Goal: Information Seeking & Learning: Learn about a topic

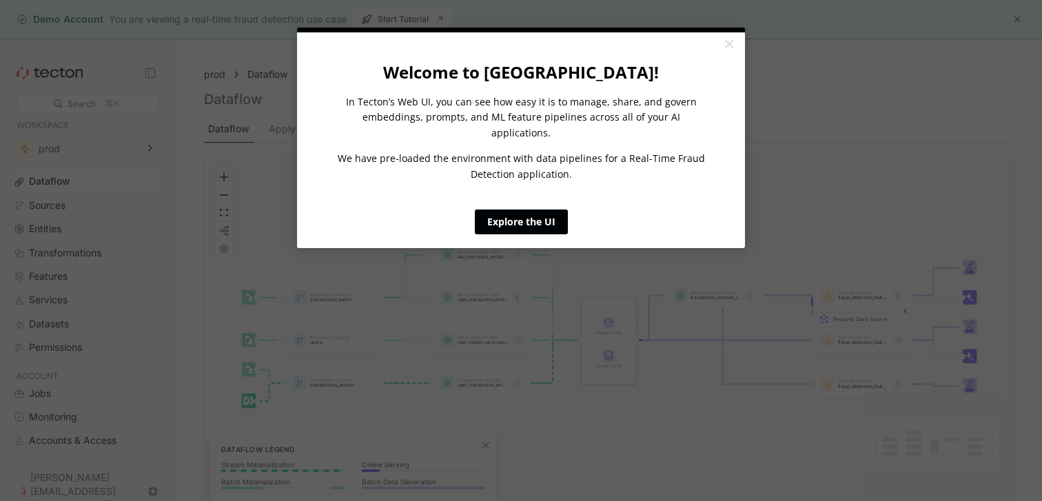
click at [535, 209] on link "Explore the UI" at bounding box center [521, 221] width 93 height 25
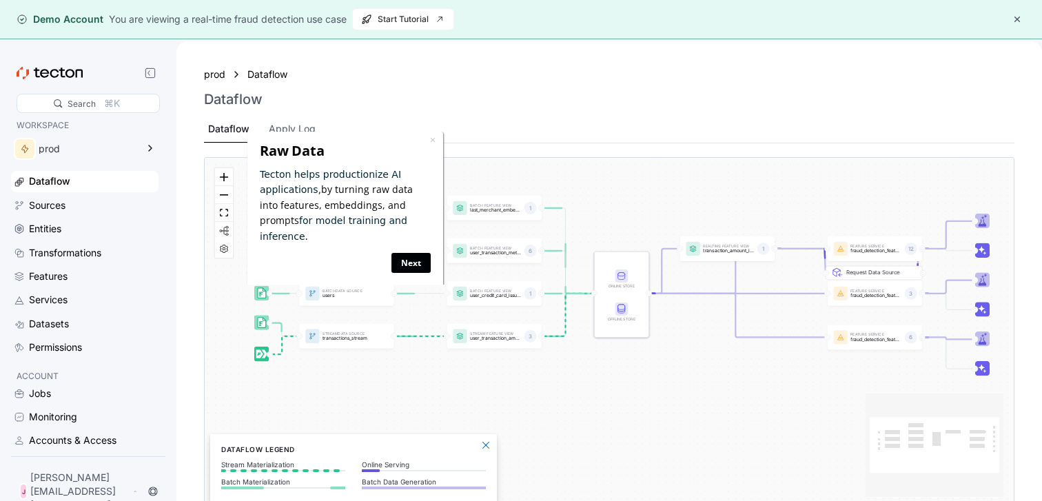
click at [416, 253] on link "Next" at bounding box center [410, 263] width 39 height 20
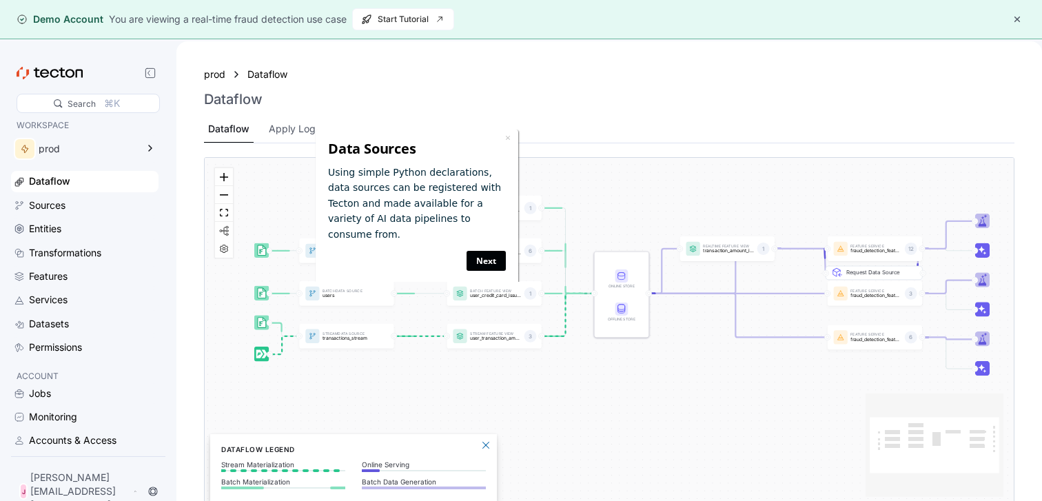
click at [477, 251] on link "Next" at bounding box center [485, 261] width 39 height 20
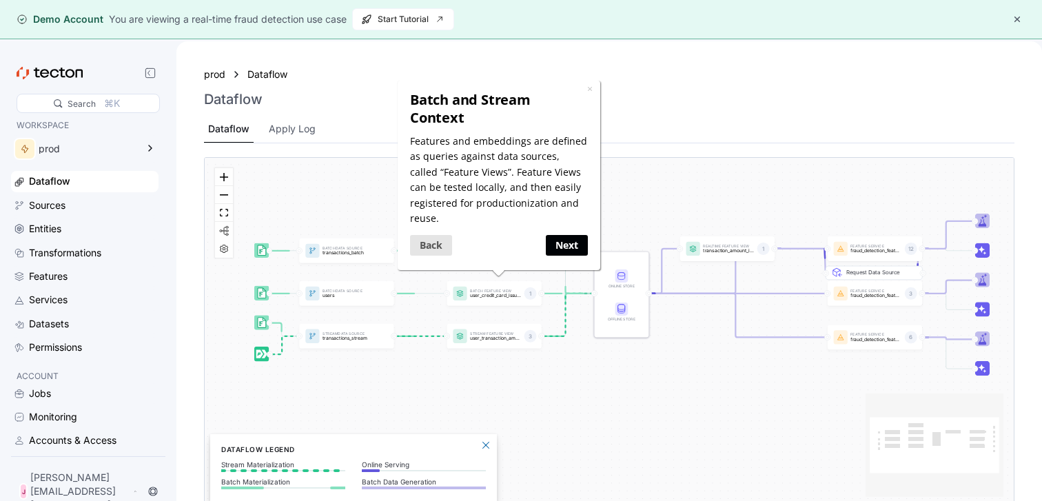
click at [561, 235] on link "Next" at bounding box center [566, 245] width 42 height 20
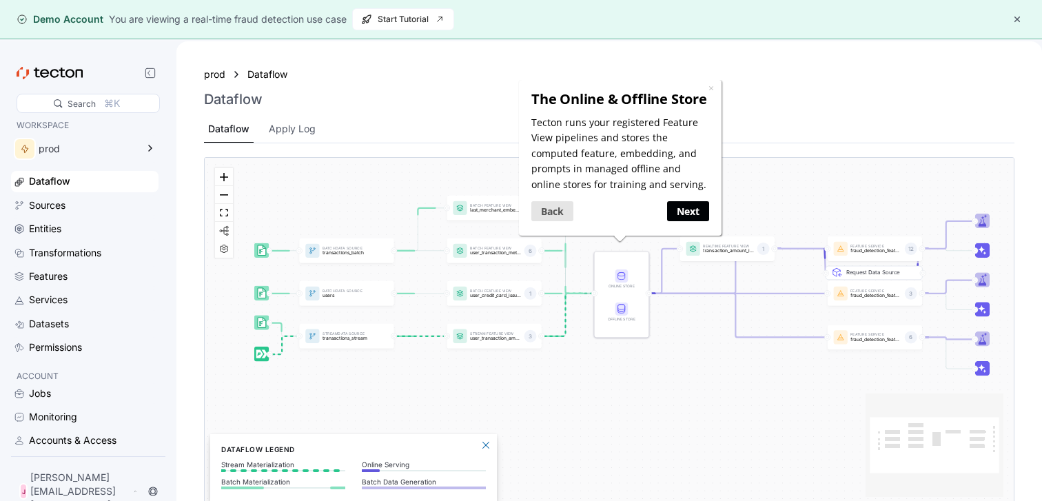
click at [677, 214] on link "Next" at bounding box center [687, 211] width 42 height 20
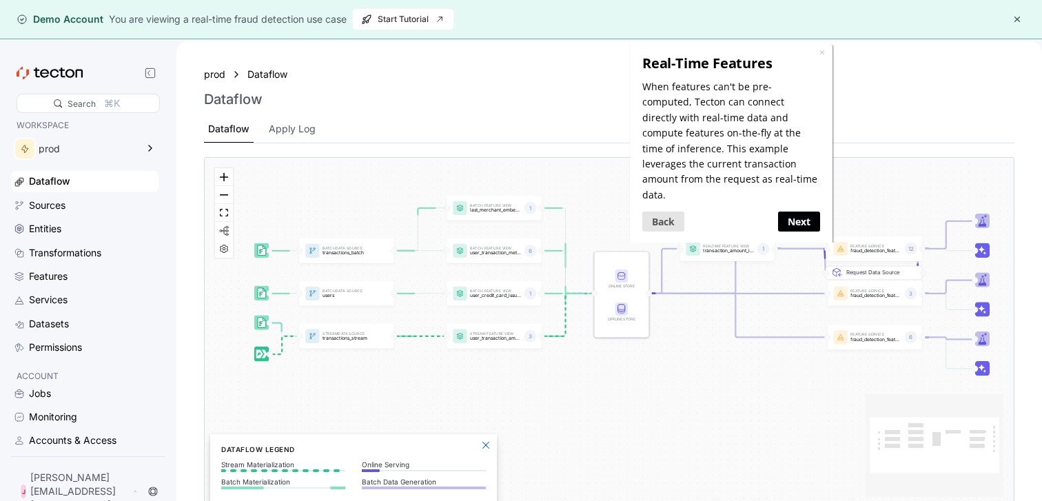
click at [792, 212] on link "Next" at bounding box center [799, 222] width 42 height 20
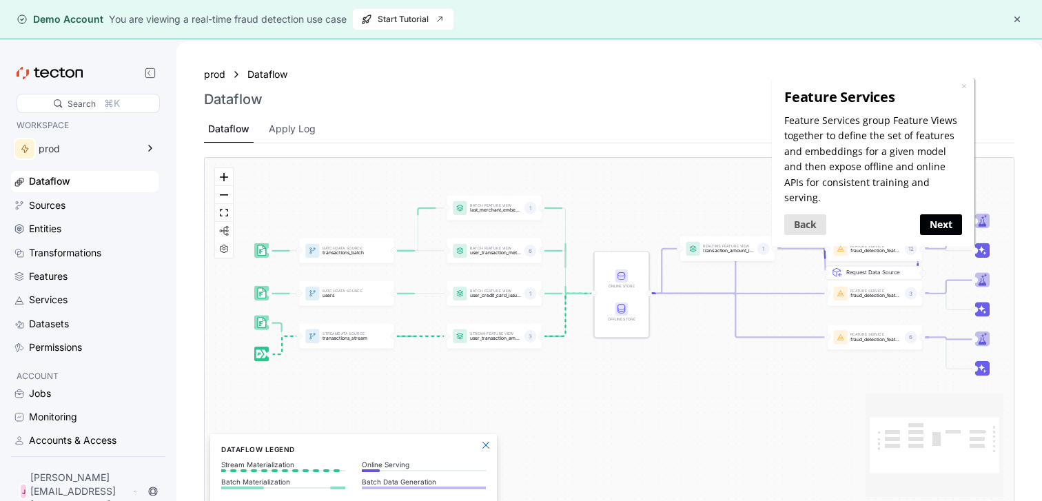
click at [939, 218] on link "Next" at bounding box center [940, 224] width 42 height 20
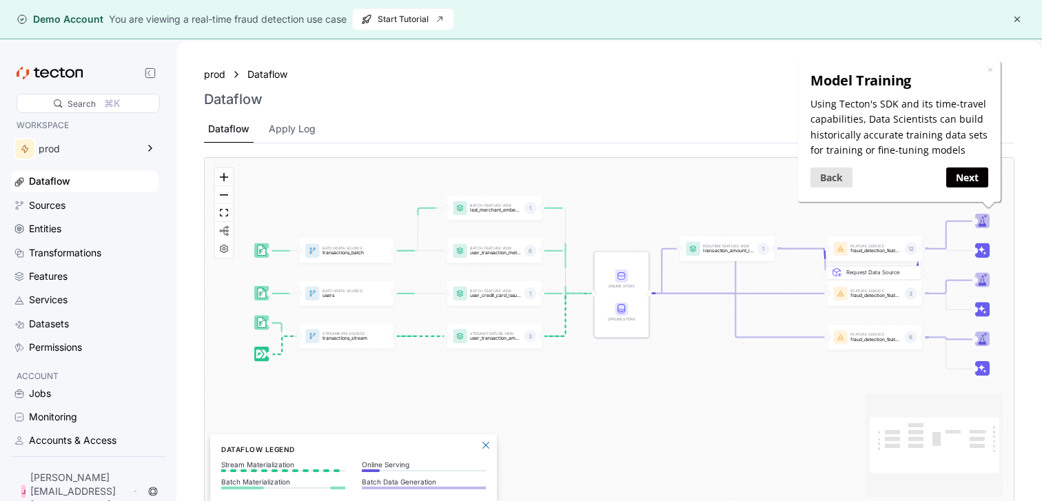
click at [960, 190] on div "Next" at bounding box center [943, 177] width 89 height 27
click at [964, 185] on link "Next" at bounding box center [966, 177] width 42 height 20
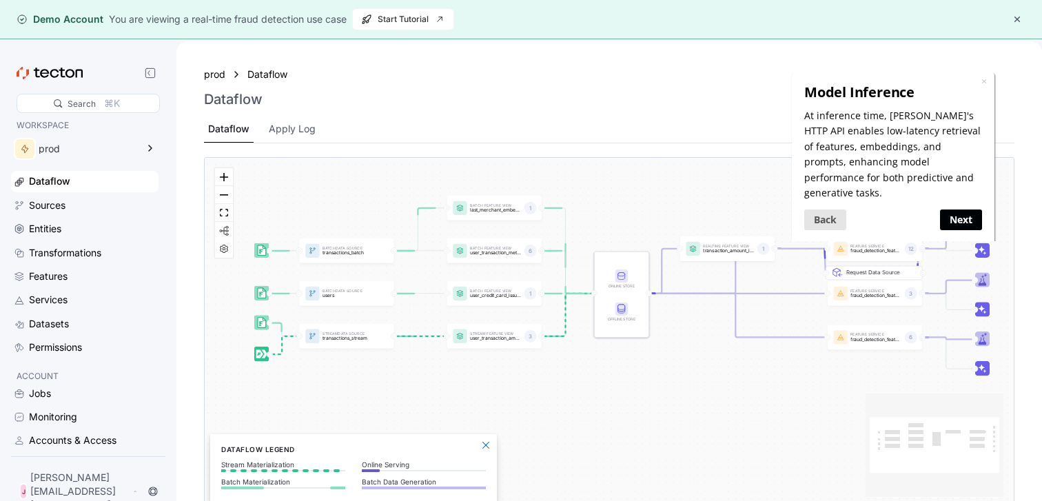
click at [961, 209] on link "Next" at bounding box center [960, 219] width 42 height 20
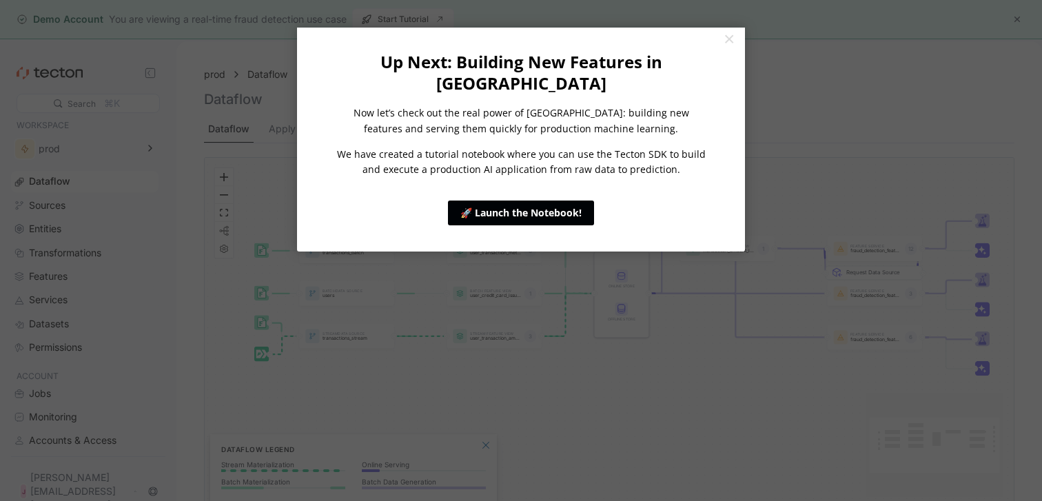
click at [566, 201] on link "🚀 Launch the Notebook!" at bounding box center [521, 213] width 146 height 25
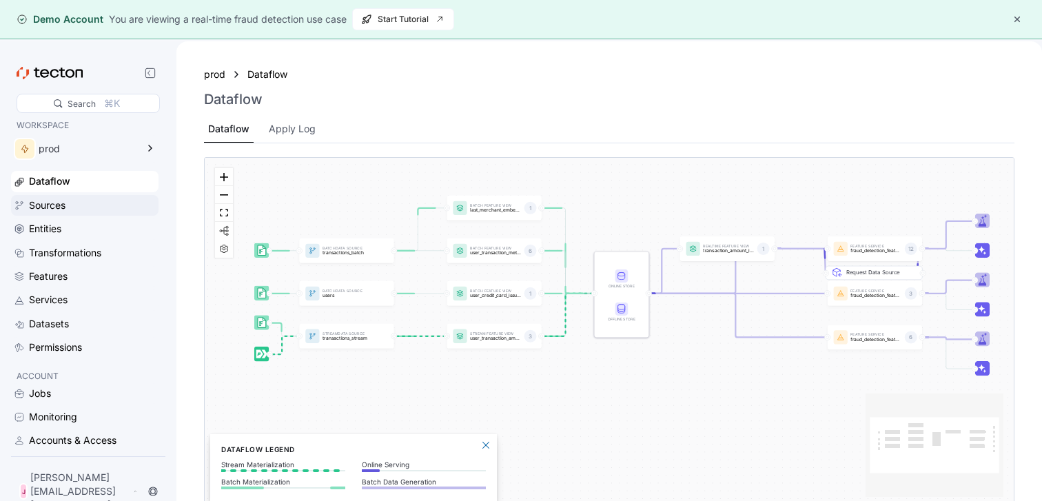
click at [72, 202] on div "Sources" at bounding box center [92, 205] width 127 height 15
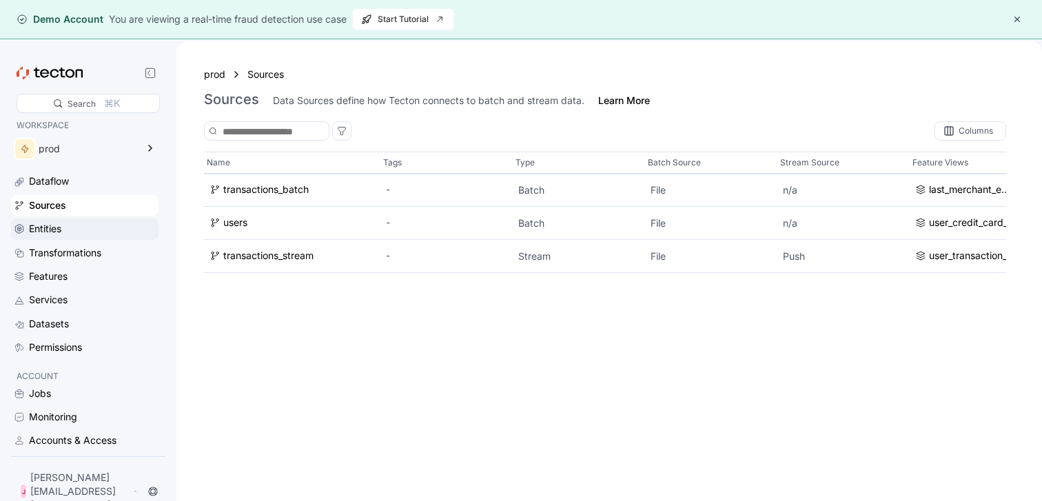
click at [60, 222] on div "Entities" at bounding box center [45, 228] width 32 height 15
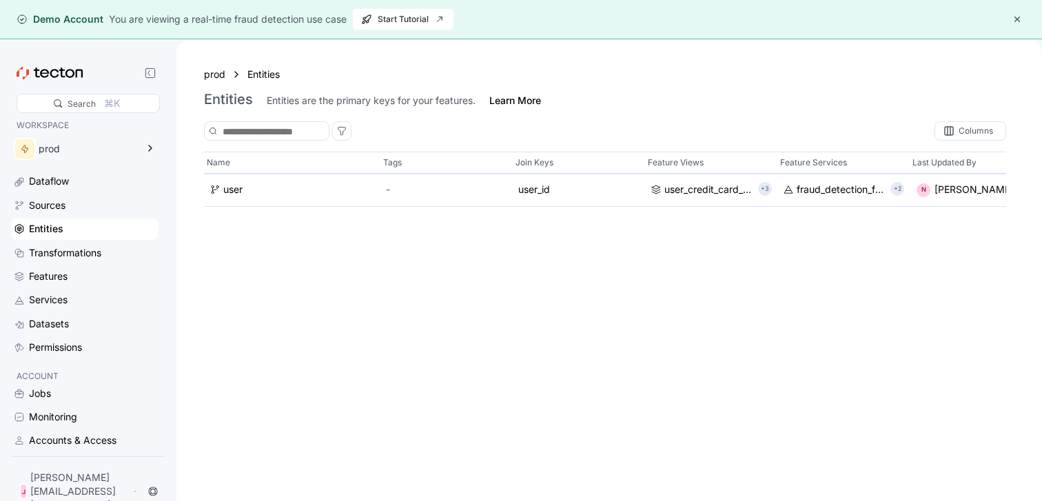
click at [57, 241] on div "Dataflow Sources Entities Transformations Features Services Datasets Permissions" at bounding box center [84, 264] width 147 height 187
click at [54, 247] on div "Transformations" at bounding box center [65, 252] width 72 height 15
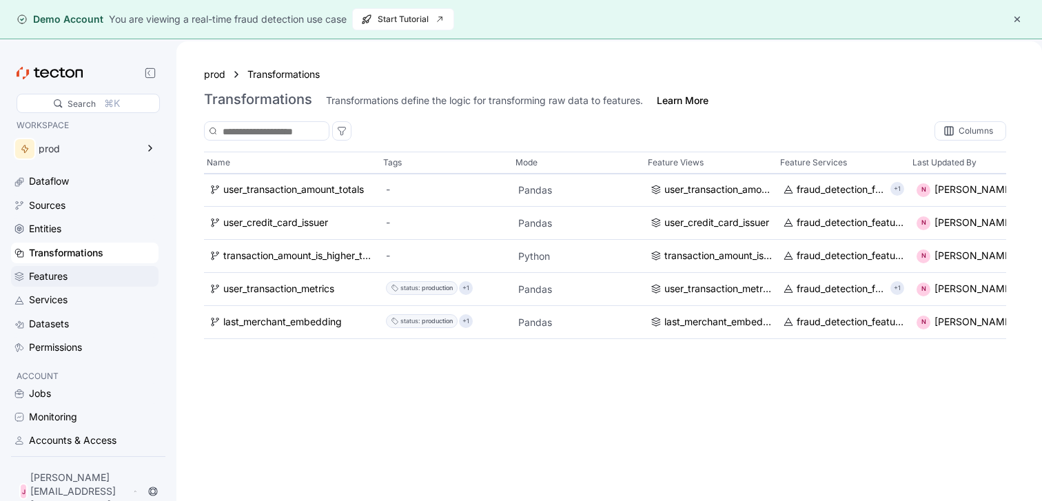
click at [48, 266] on div "Features" at bounding box center [84, 276] width 147 height 21
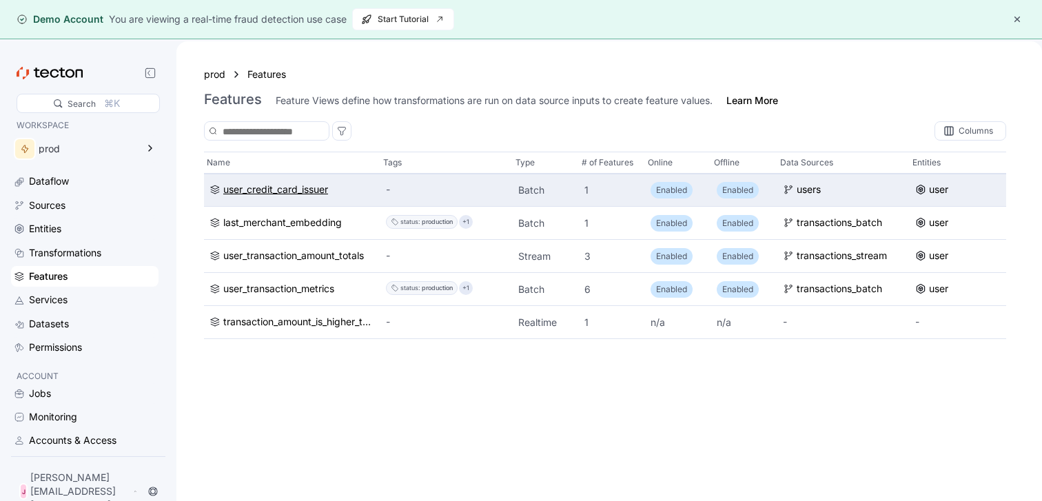
click at [294, 190] on div "user_credit_card_issuer" at bounding box center [275, 190] width 105 height 15
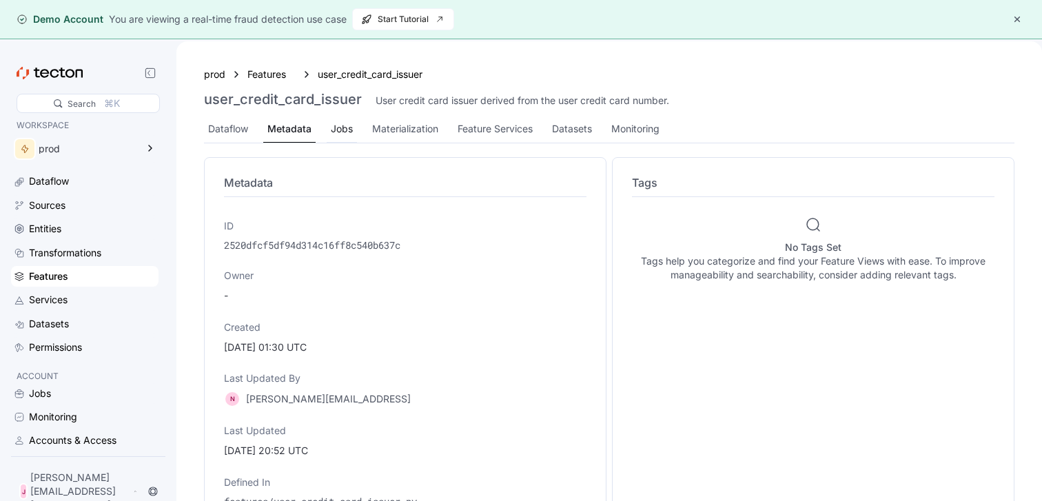
click at [334, 134] on div "Jobs" at bounding box center [342, 128] width 22 height 15
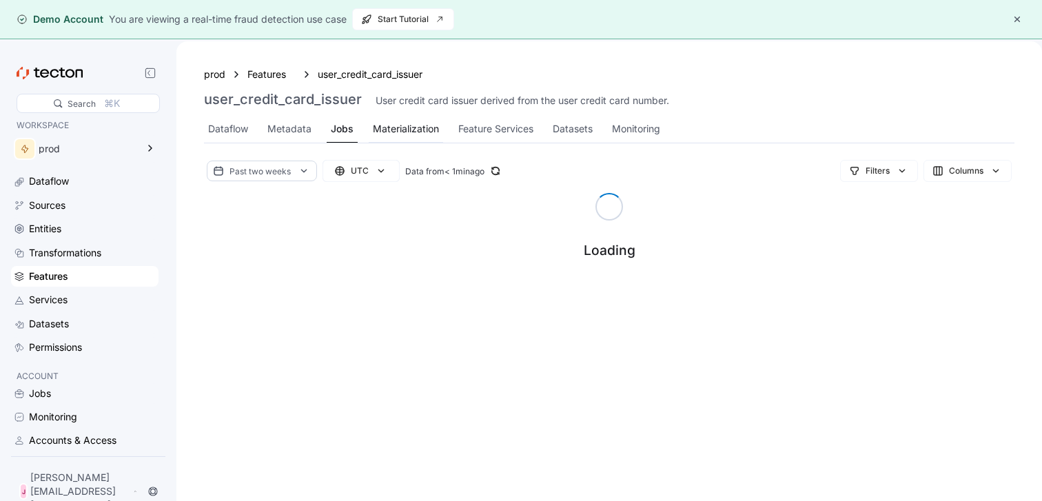
click at [407, 126] on div "Materialization" at bounding box center [406, 128] width 66 height 15
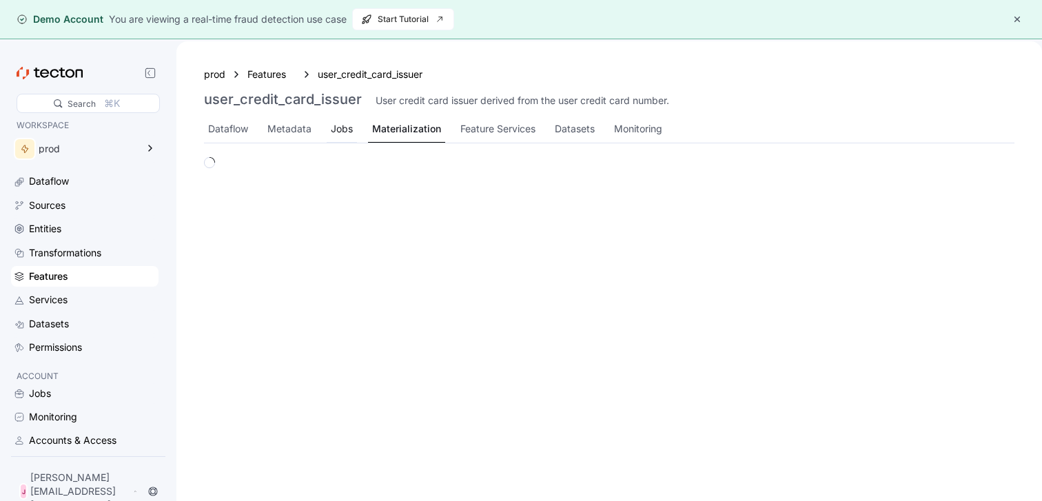
click at [351, 128] on div "Jobs" at bounding box center [342, 128] width 22 height 15
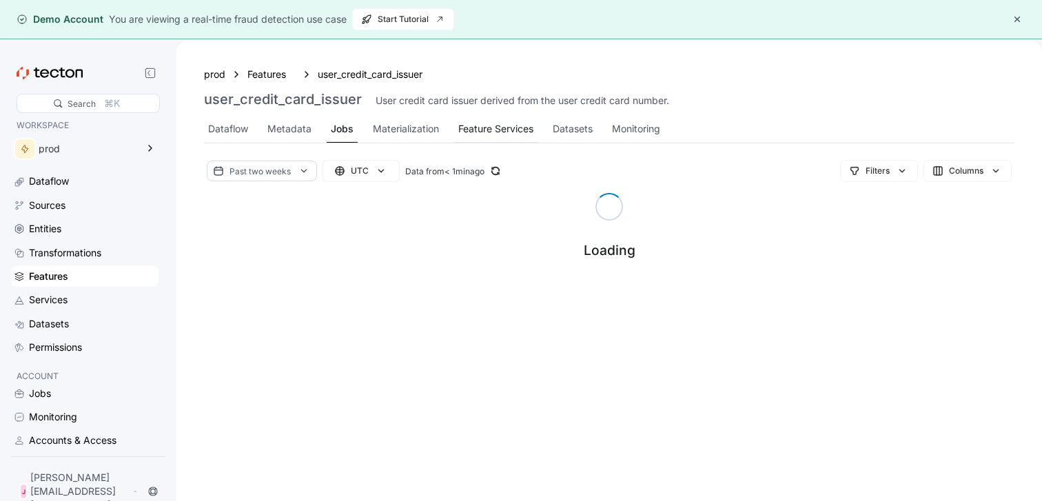
click at [465, 132] on div "Feature Services" at bounding box center [495, 128] width 75 height 15
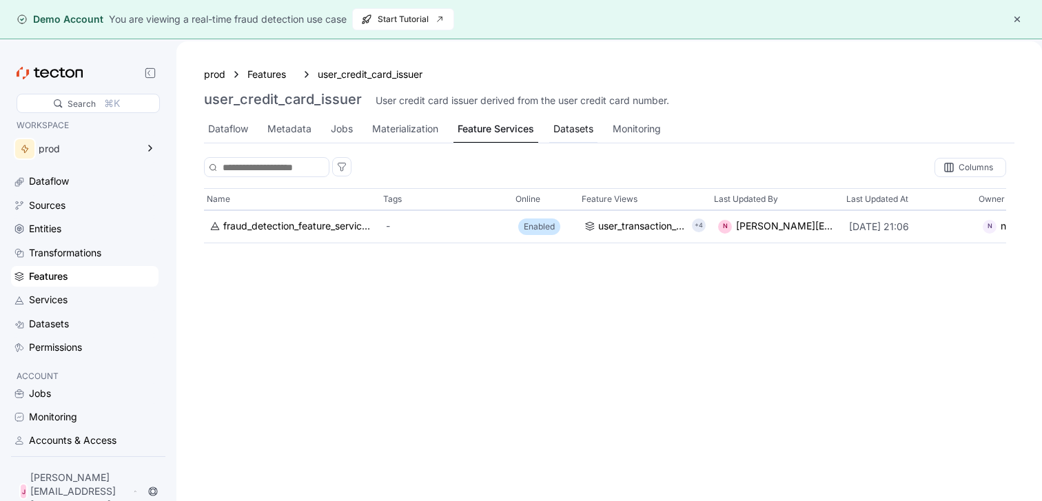
click at [556, 129] on div "Datasets" at bounding box center [573, 128] width 40 height 15
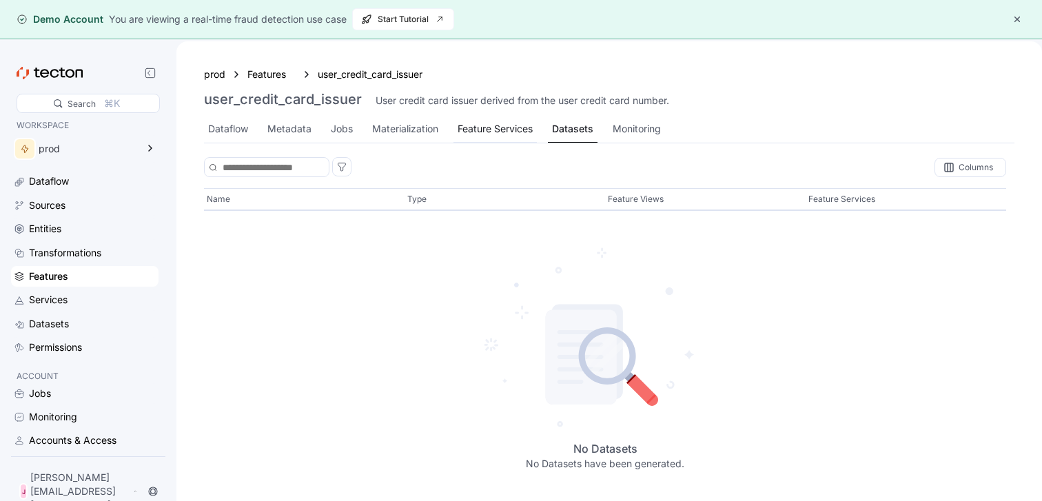
click at [517, 129] on div "Feature Services" at bounding box center [495, 128] width 75 height 15
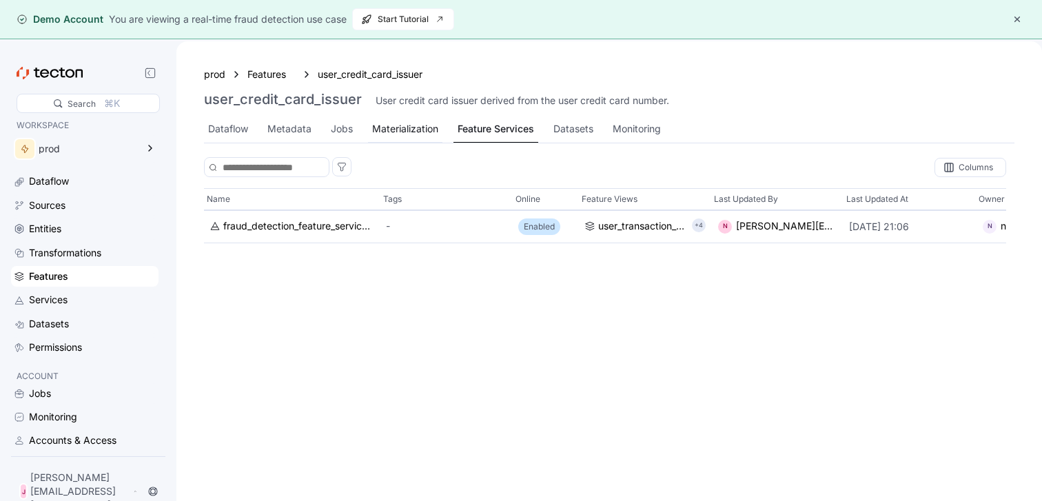
click at [396, 130] on div "Materialization" at bounding box center [405, 128] width 66 height 15
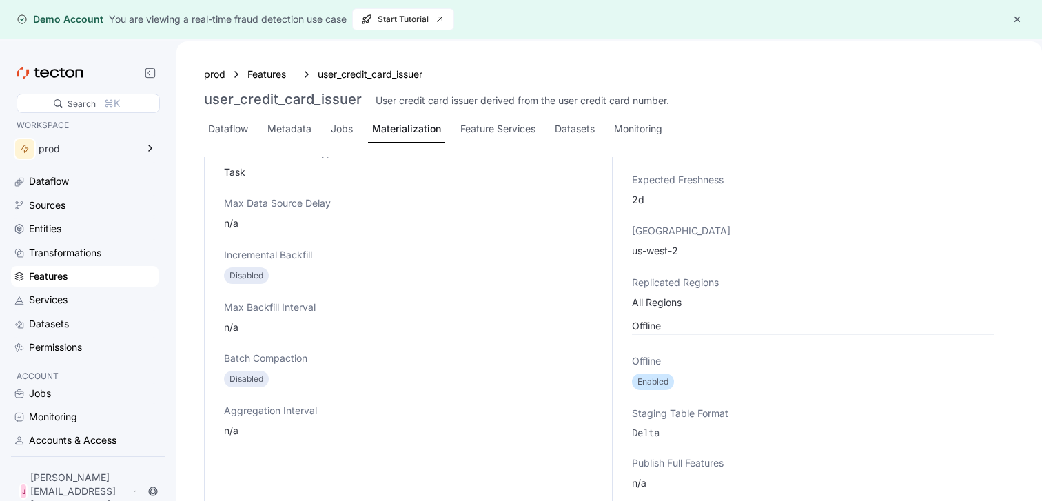
scroll to position [420, 0]
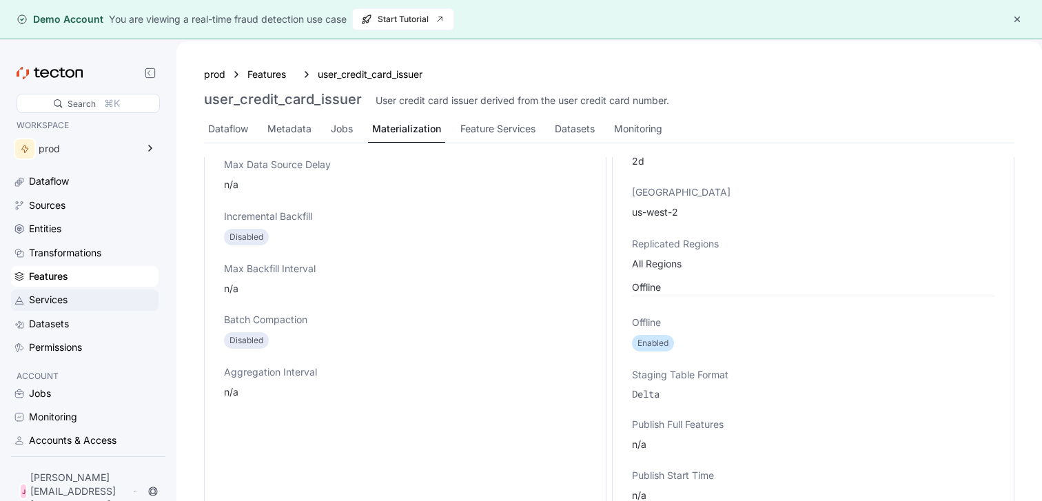
click at [97, 299] on div "Services" at bounding box center [92, 299] width 127 height 15
